Goal: Task Accomplishment & Management: Manage account settings

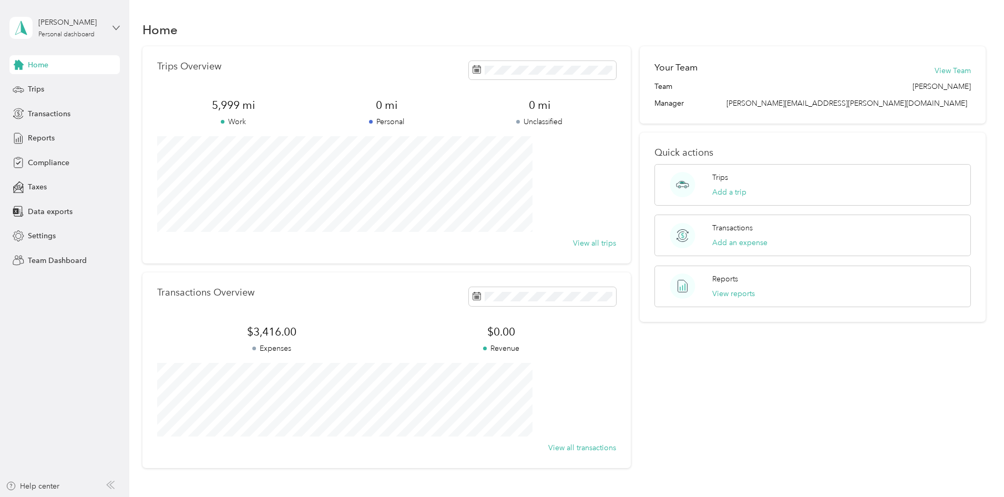
click at [116, 28] on icon at bounding box center [116, 27] width 7 height 7
click at [83, 83] on div "Team dashboard" at bounding box center [179, 85] width 325 height 18
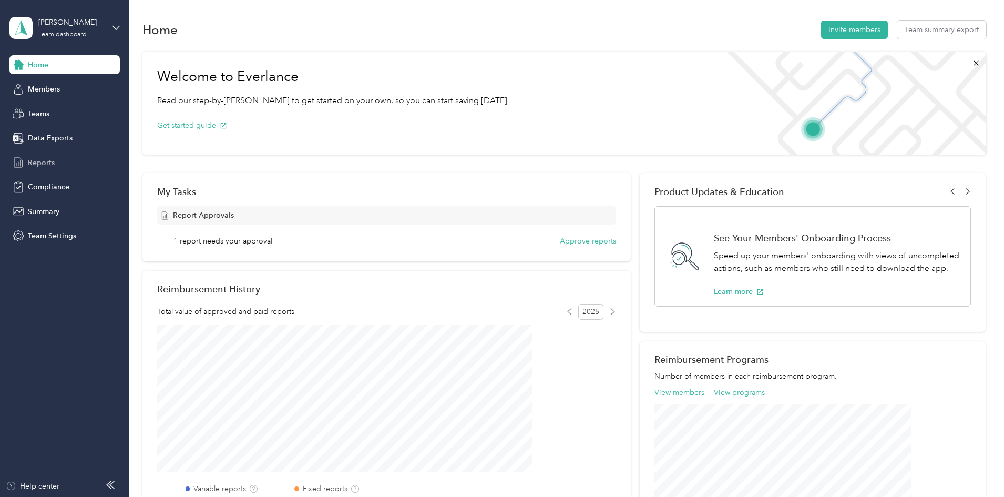
click at [49, 161] on span "Reports" at bounding box center [41, 162] width 27 height 11
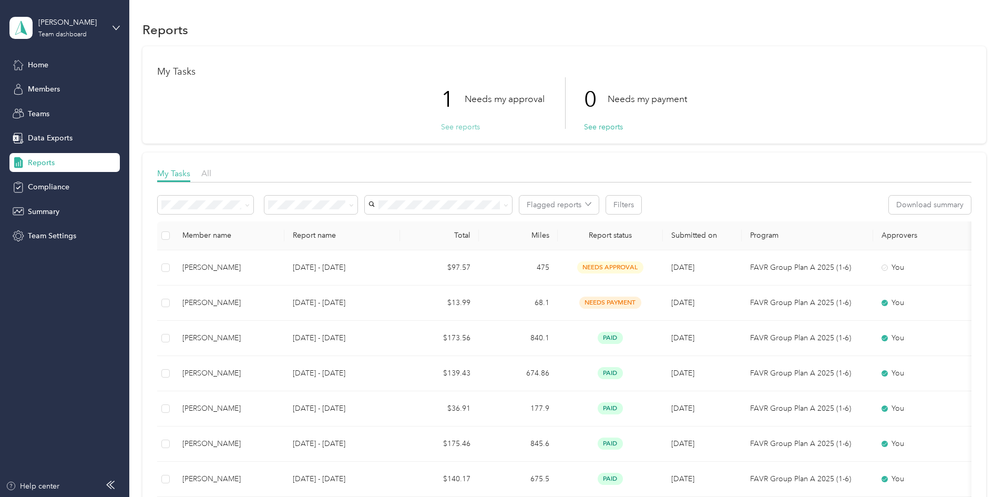
click at [454, 127] on button "See reports" at bounding box center [460, 126] width 39 height 11
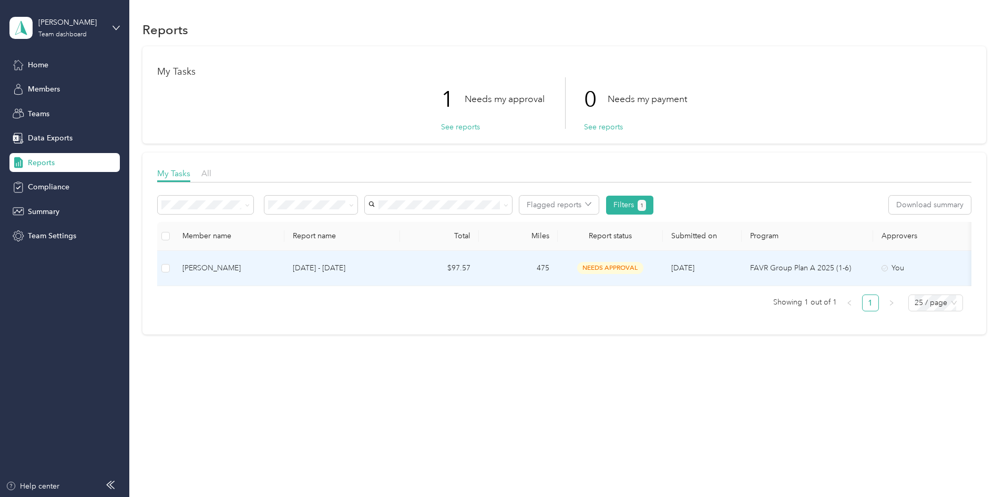
click at [276, 264] on div "[PERSON_NAME]" at bounding box center [229, 268] width 94 height 12
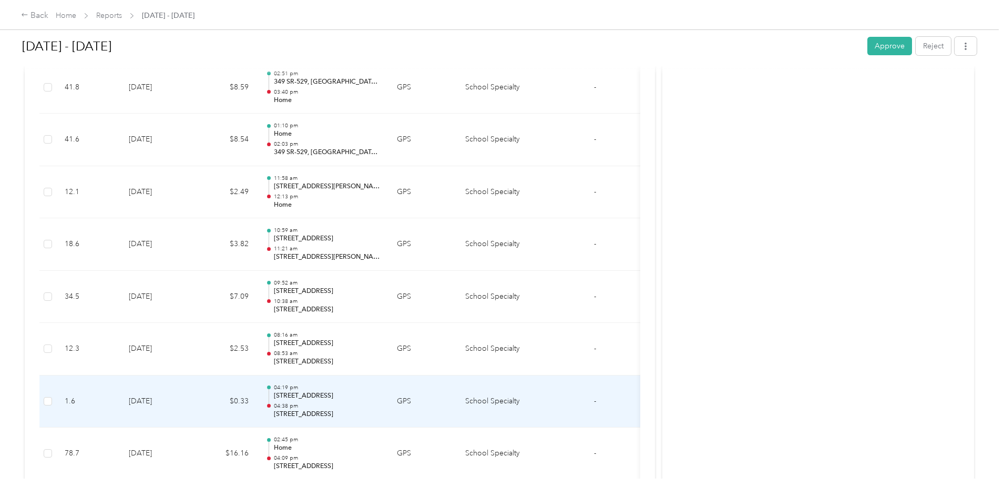
scroll to position [641, 0]
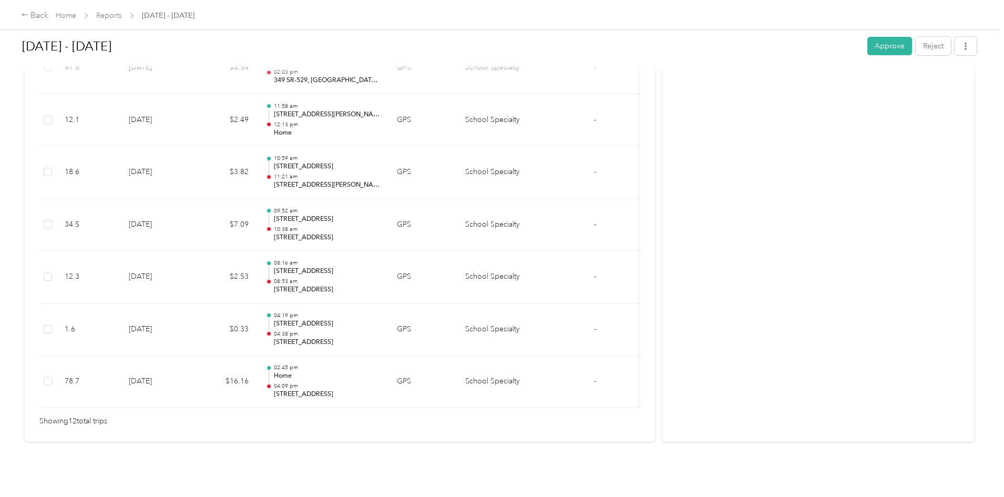
click at [559, 415] on div "Showing 12 total trips" at bounding box center [339, 421] width 601 height 12
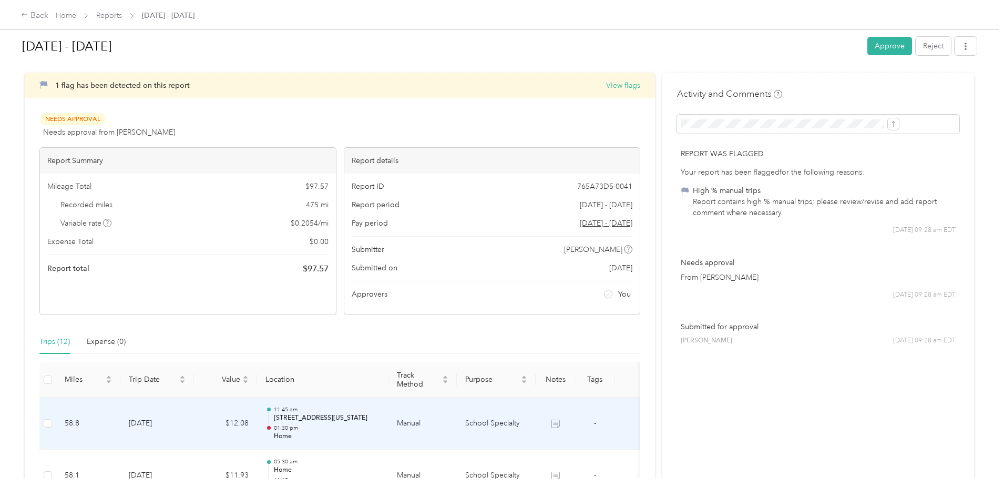
scroll to position [0, 0]
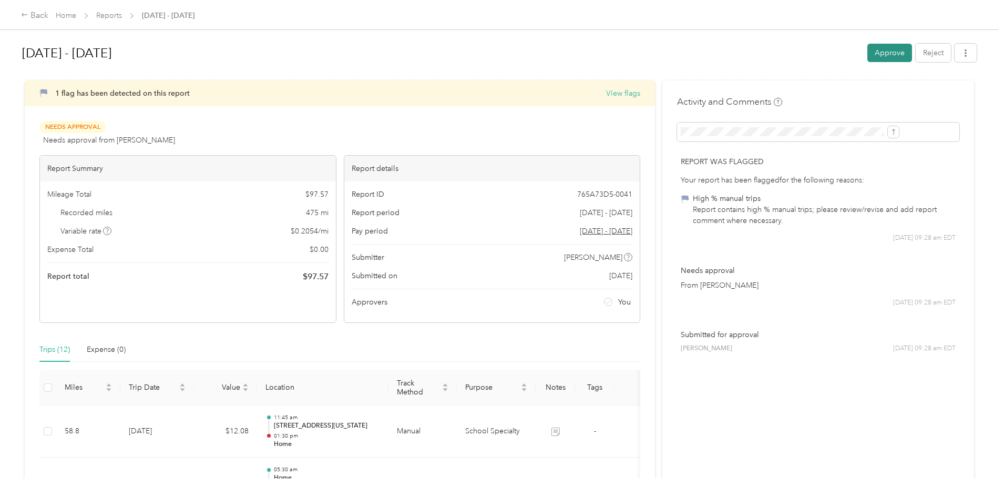
click at [867, 53] on button "Approve" at bounding box center [889, 53] width 45 height 18
